Goal: Task Accomplishment & Management: Complete application form

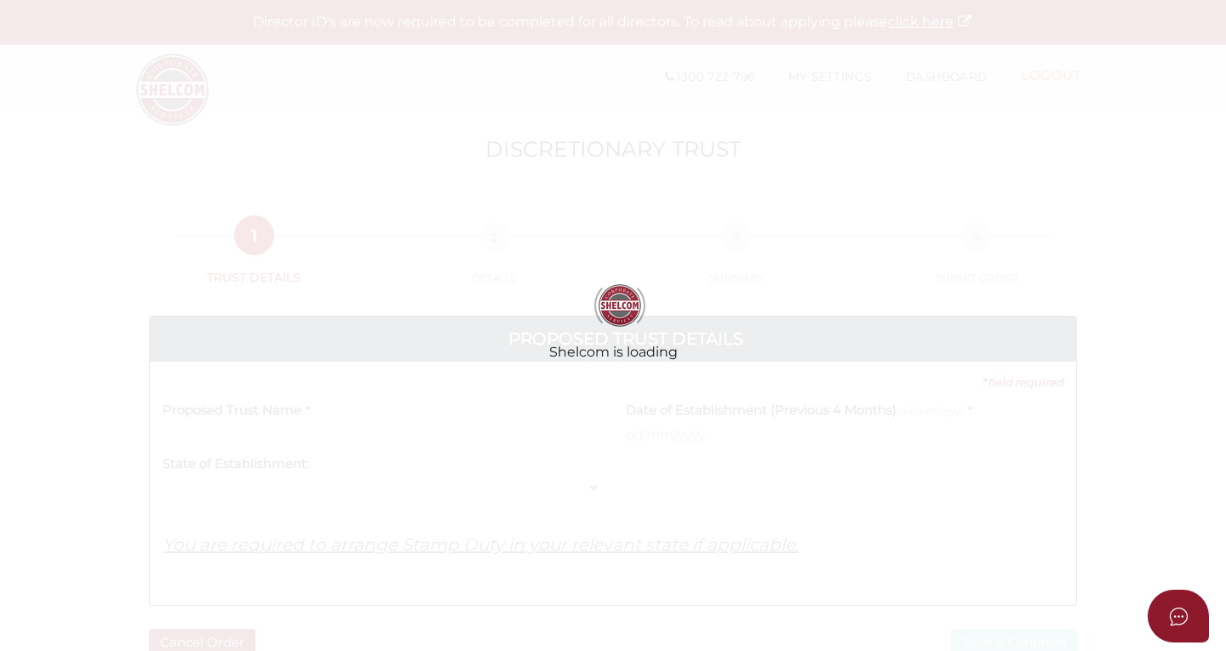
select select
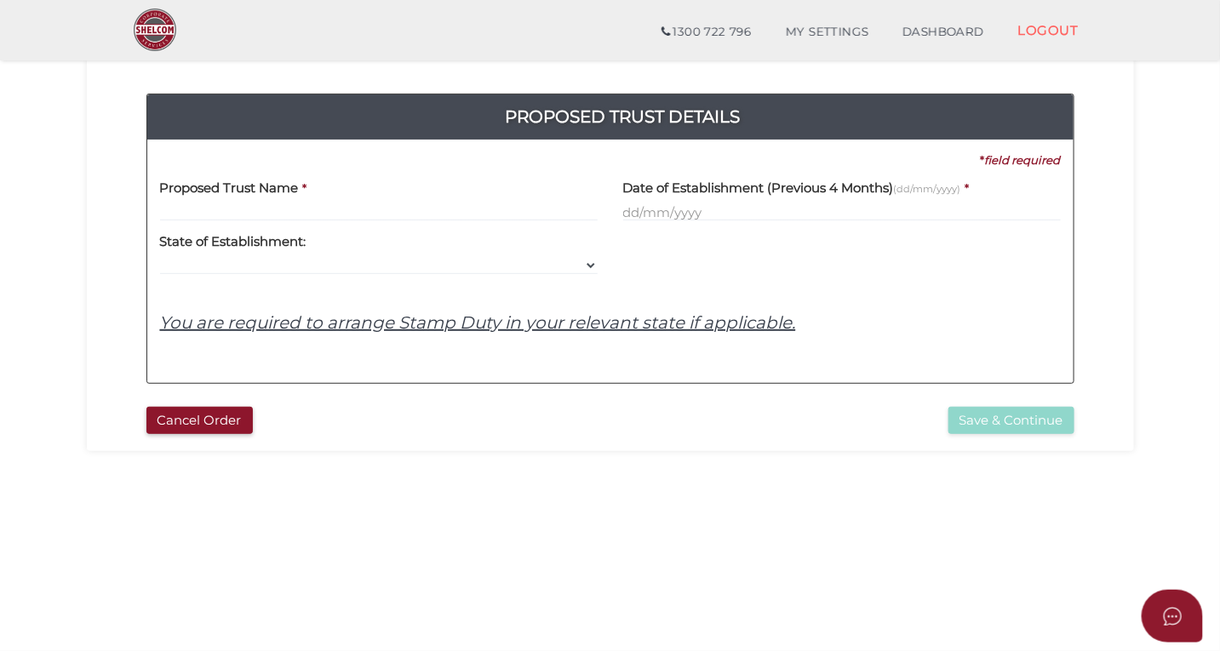
scroll to position [160, 0]
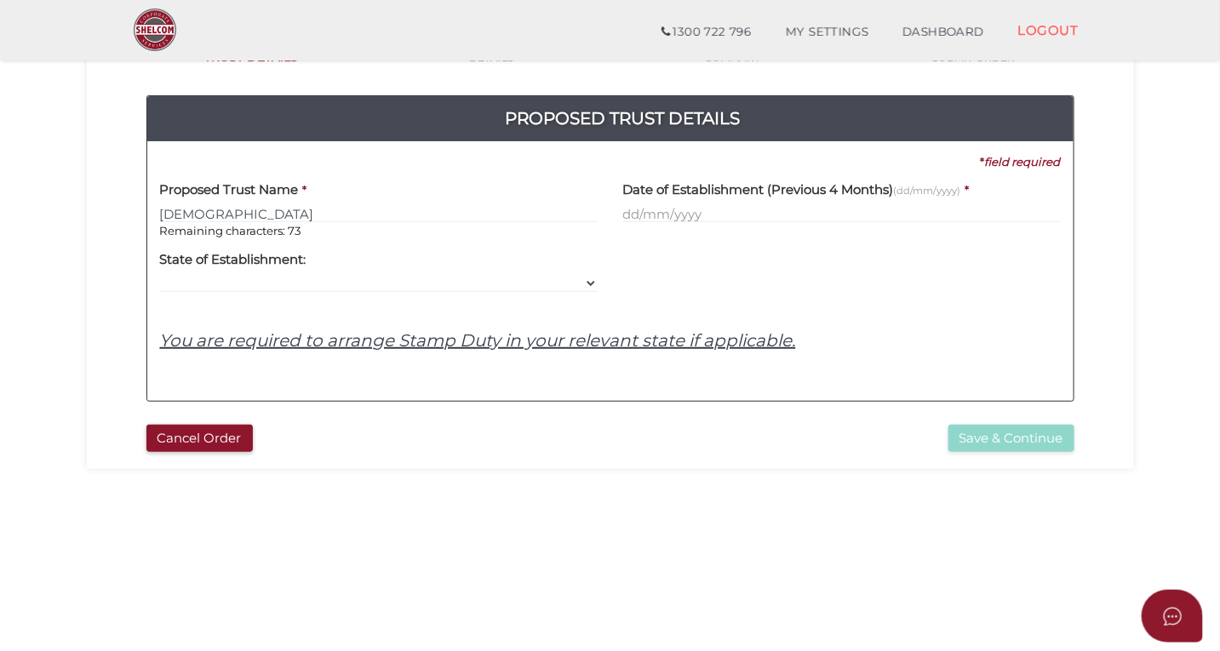
type input "[DEMOGRAPHIC_DATA]"
click at [683, 217] on input "text" at bounding box center [841, 213] width 437 height 19
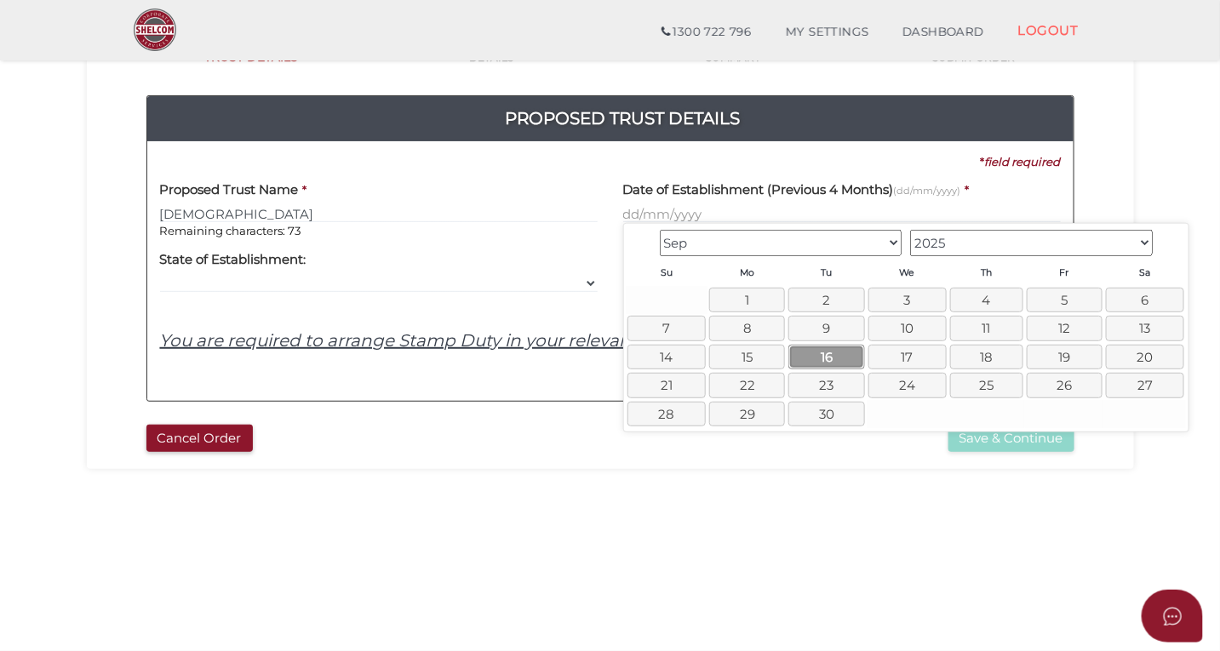
click at [816, 368] on link "16" at bounding box center [826, 357] width 76 height 25
type input "[DATE]"
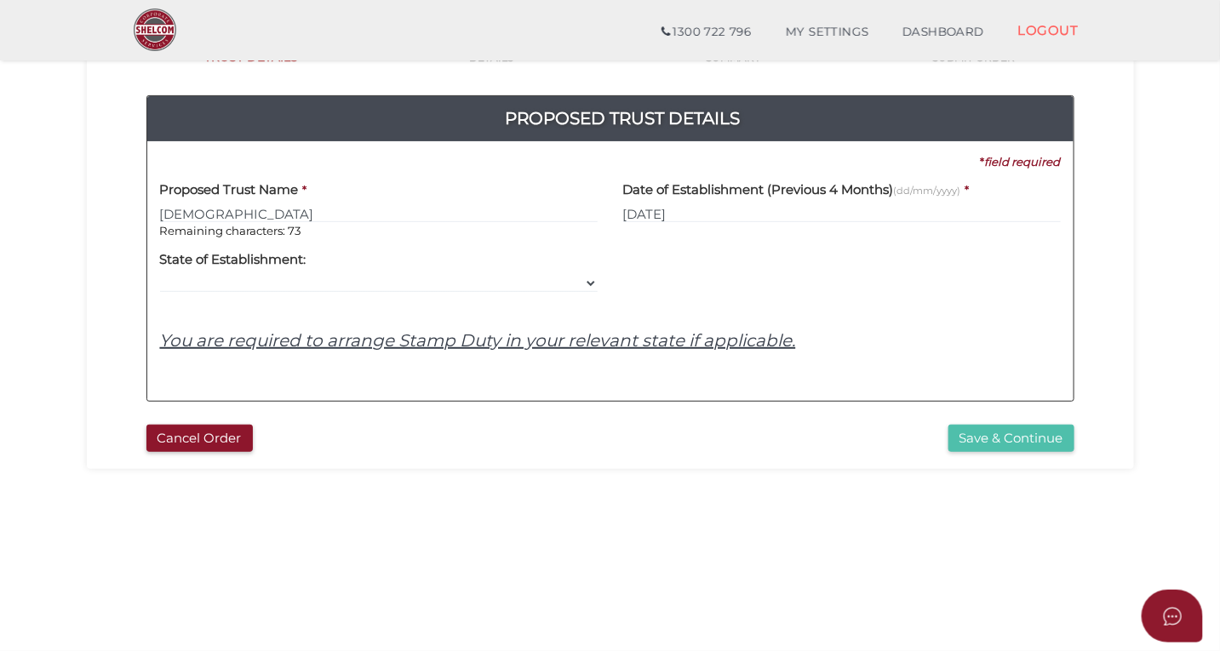
click at [983, 446] on button "Save & Continue" at bounding box center [1011, 439] width 126 height 28
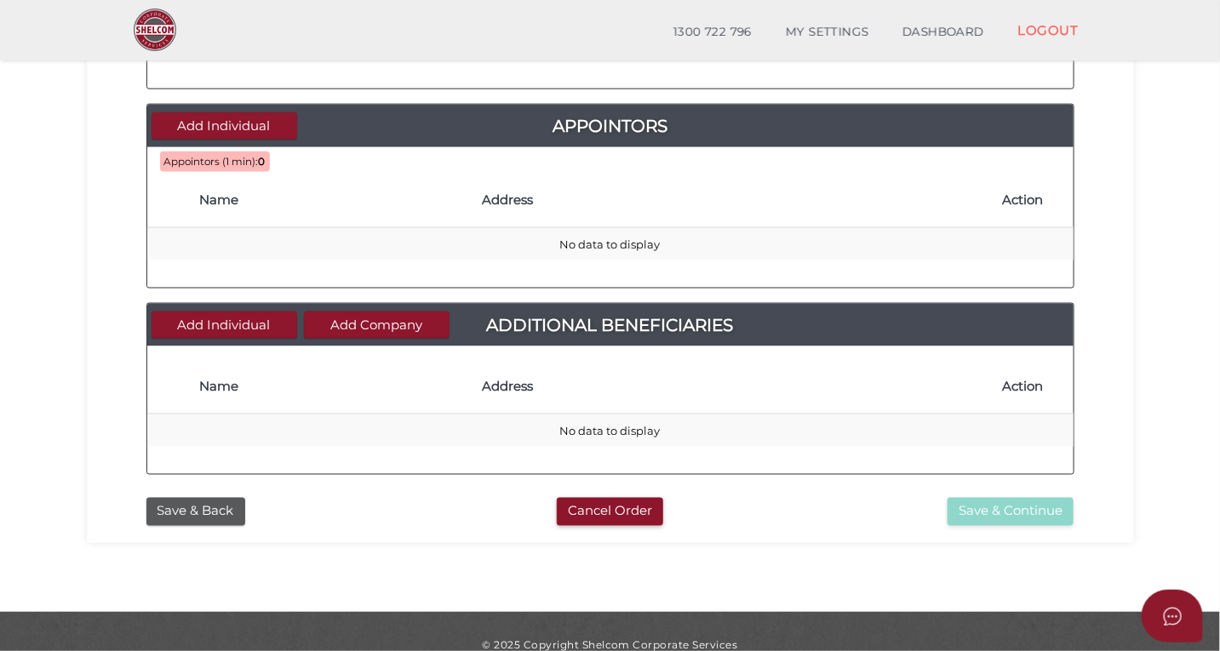
scroll to position [775, 0]
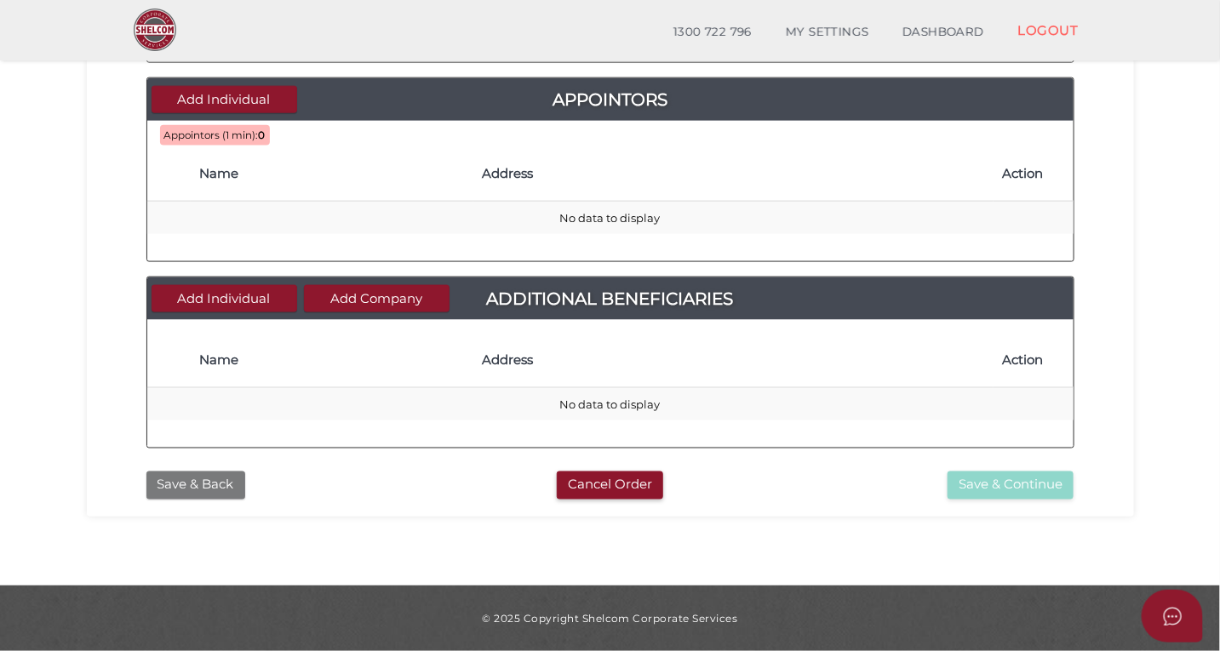
click at [175, 488] on button "Save & Back" at bounding box center [195, 486] width 99 height 28
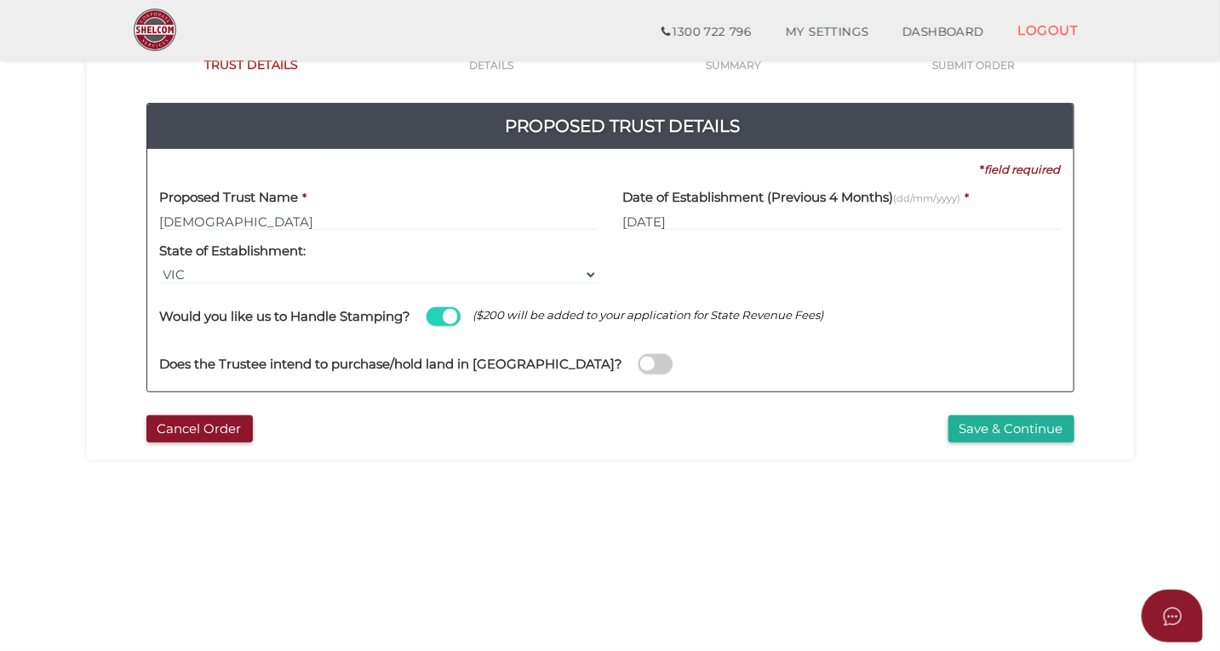
scroll to position [154, 0]
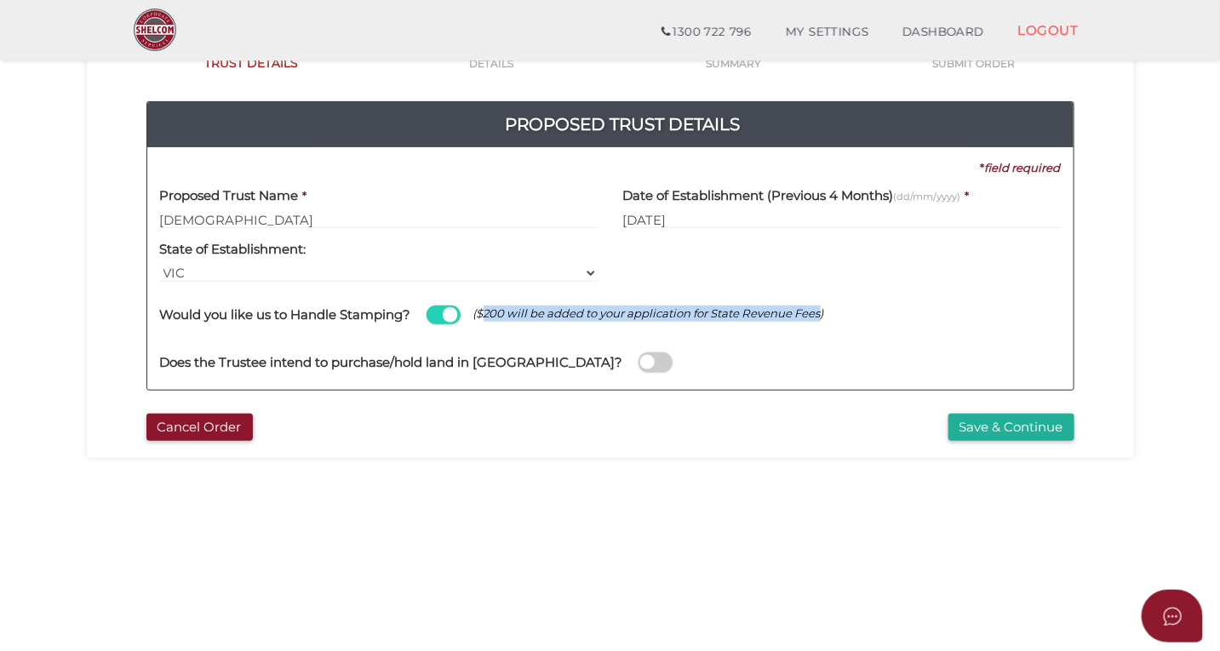
drag, startPoint x: 484, startPoint y: 314, endPoint x: 826, endPoint y: 319, distance: 342.2
click at [824, 319] on span "($200 will be added to your application for State Revenue Fees)" at bounding box center [648, 314] width 351 height 16
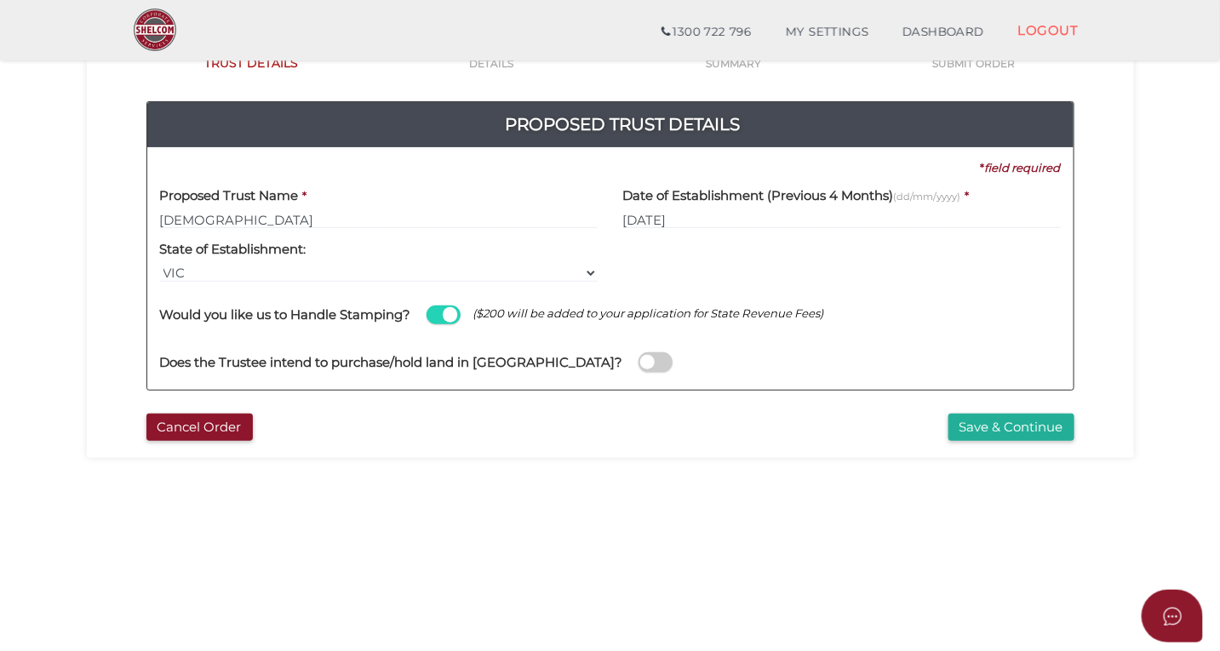
click at [436, 317] on span at bounding box center [443, 316] width 34 height 20
click at [0, 0] on input "checkbox" at bounding box center [0, 0] width 0 height 0
click at [172, 428] on button "Cancel Order" at bounding box center [199, 428] width 106 height 28
